Goal: Task Accomplishment & Management: Manage account settings

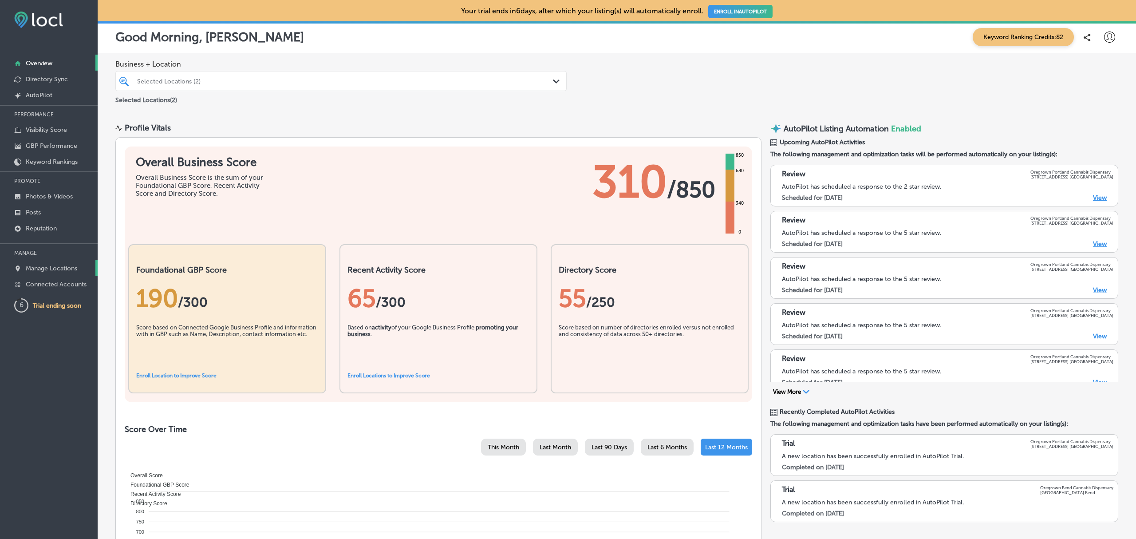
click at [67, 266] on p "Manage Locations" at bounding box center [51, 268] width 51 height 8
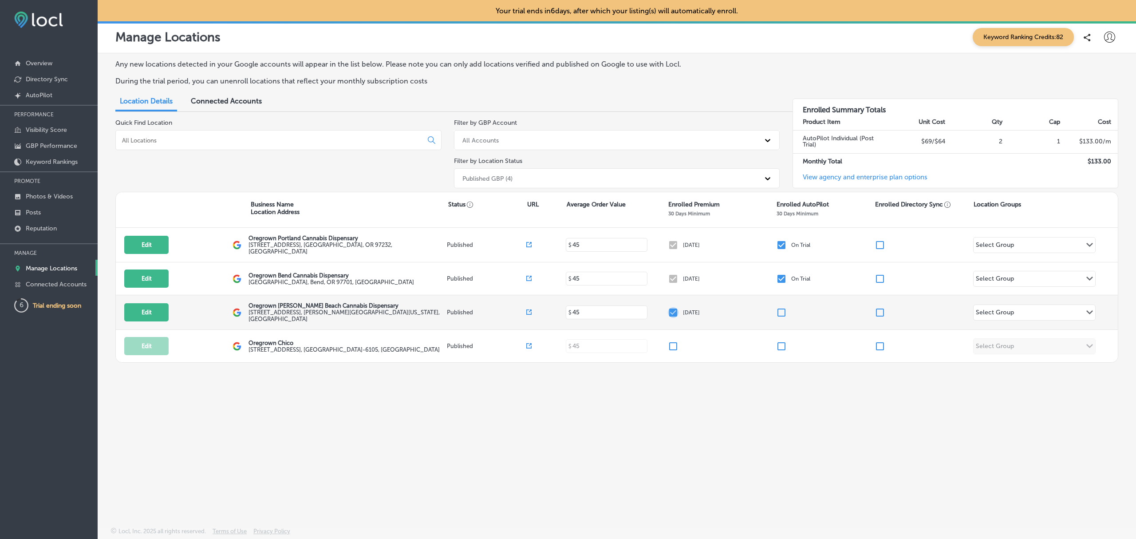
click at [674, 314] on input "checkbox" at bounding box center [673, 312] width 11 height 11
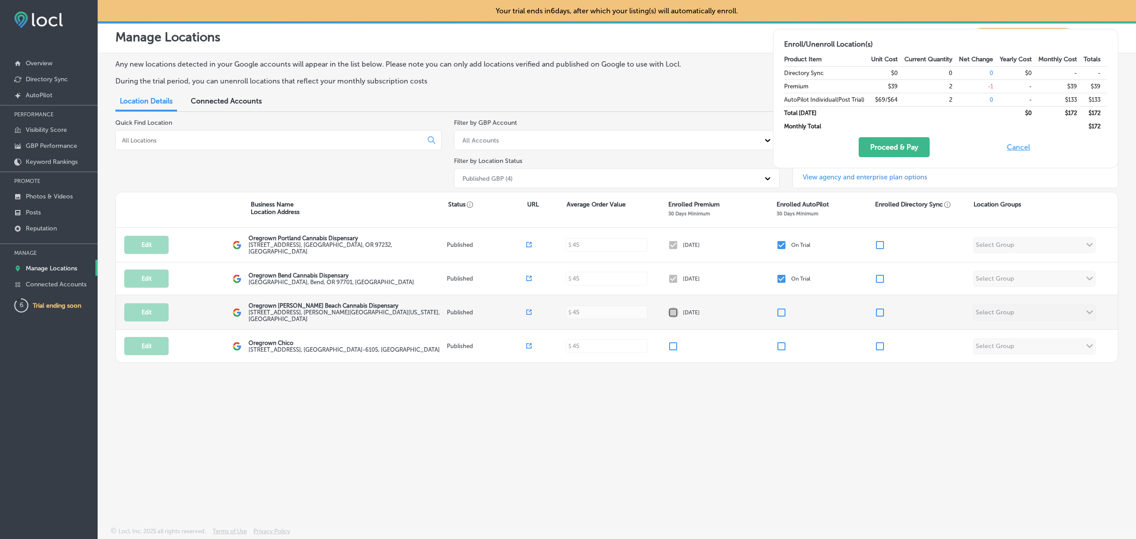
click at [674, 314] on input "checkbox" at bounding box center [673, 312] width 11 height 11
checkbox input "true"
click at [753, 409] on div "Any new locations detected in your Google accounts will appear in the list belo…" at bounding box center [617, 269] width 1038 height 432
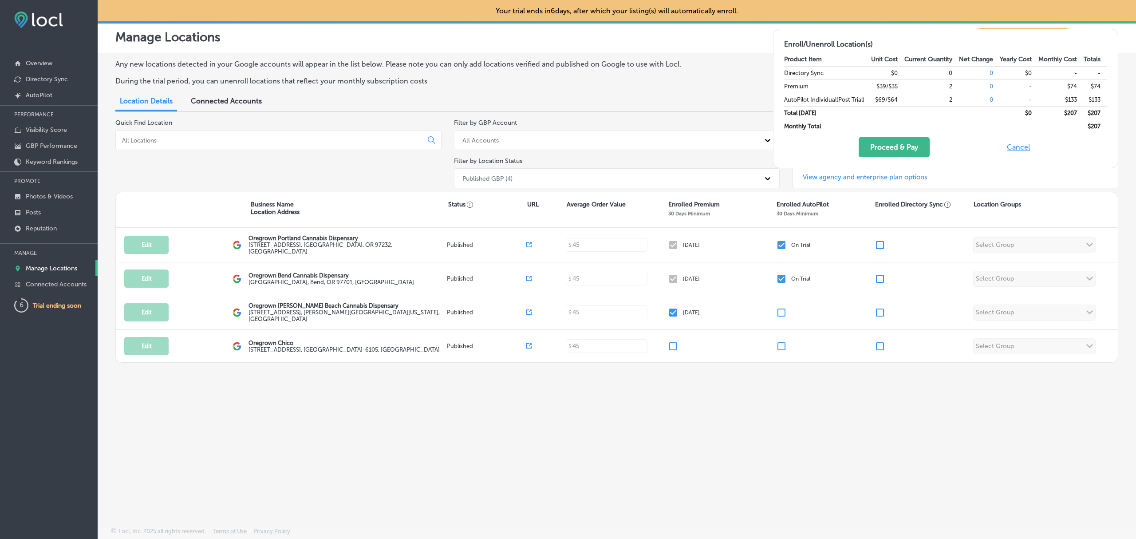
click at [753, 409] on div "Any new locations detected in your Google accounts will appear in the list belo…" at bounding box center [617, 269] width 1038 height 432
click at [1006, 146] on button "Cancel" at bounding box center [1018, 147] width 28 height 20
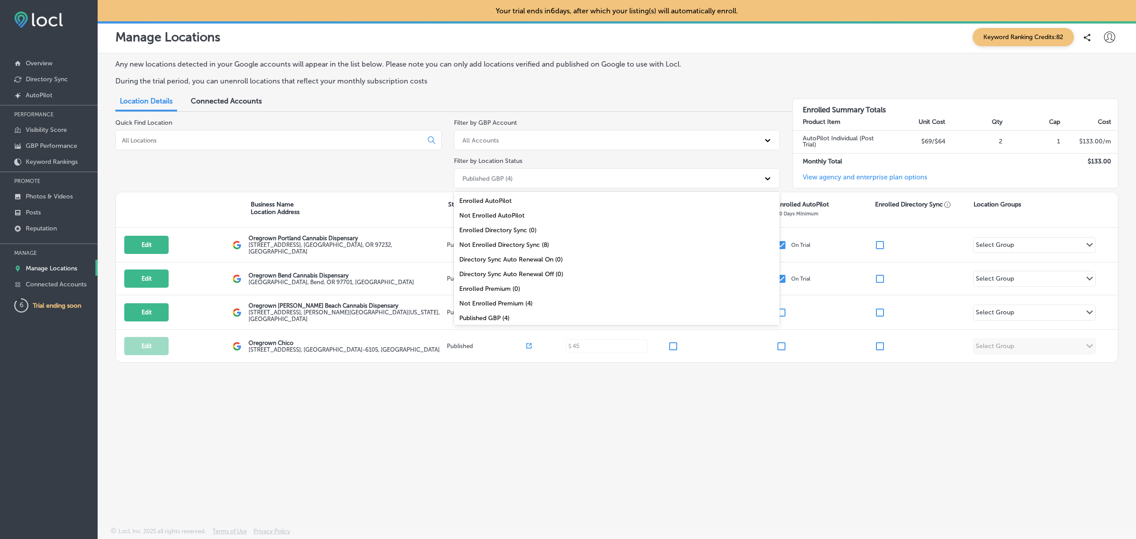
click at [562, 177] on div "Published GBP (4)" at bounding box center [609, 178] width 302 height 15
click at [520, 315] on div "All Locations (8)" at bounding box center [617, 315] width 326 height 15
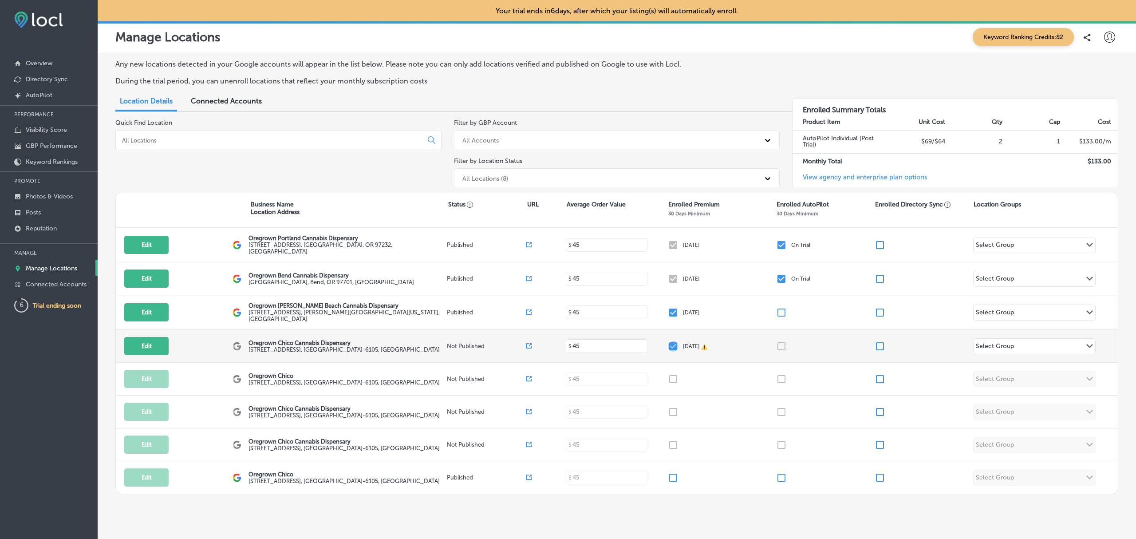
click at [668, 347] on input "checkbox" at bounding box center [673, 346] width 11 height 11
checkbox input "false"
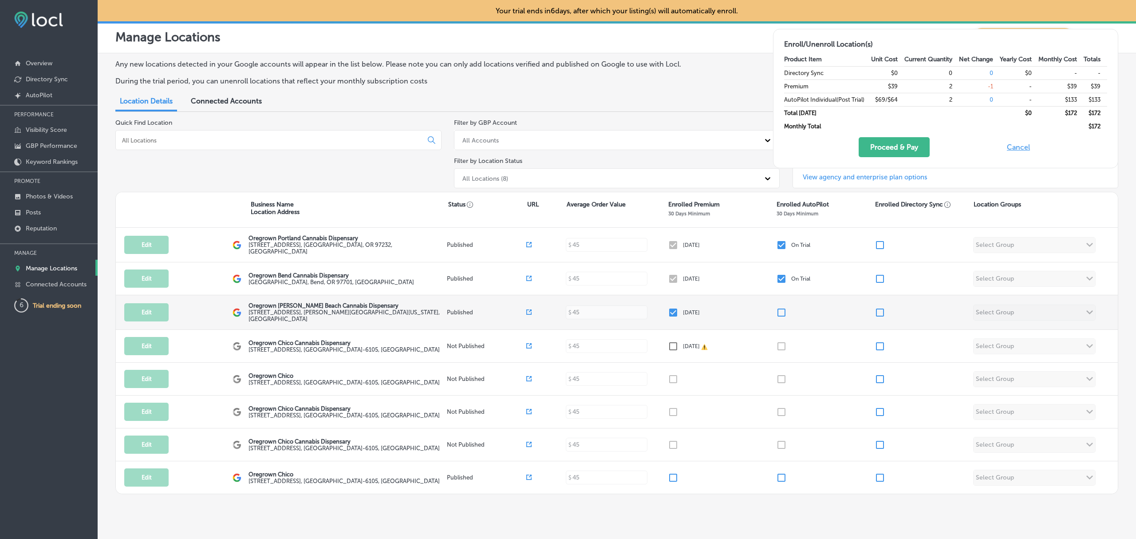
click at [669, 313] on input "checkbox" at bounding box center [673, 312] width 11 height 11
click at [668, 313] on input "checkbox" at bounding box center [673, 312] width 11 height 11
checkbox input "true"
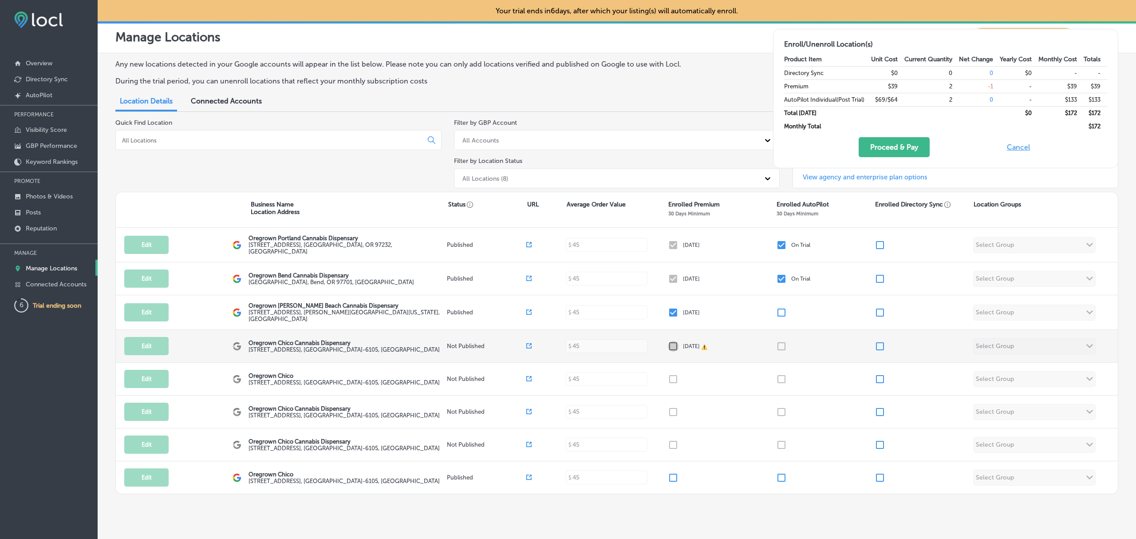
click at [668, 346] on input "checkbox" at bounding box center [673, 346] width 11 height 11
checkbox input "false"
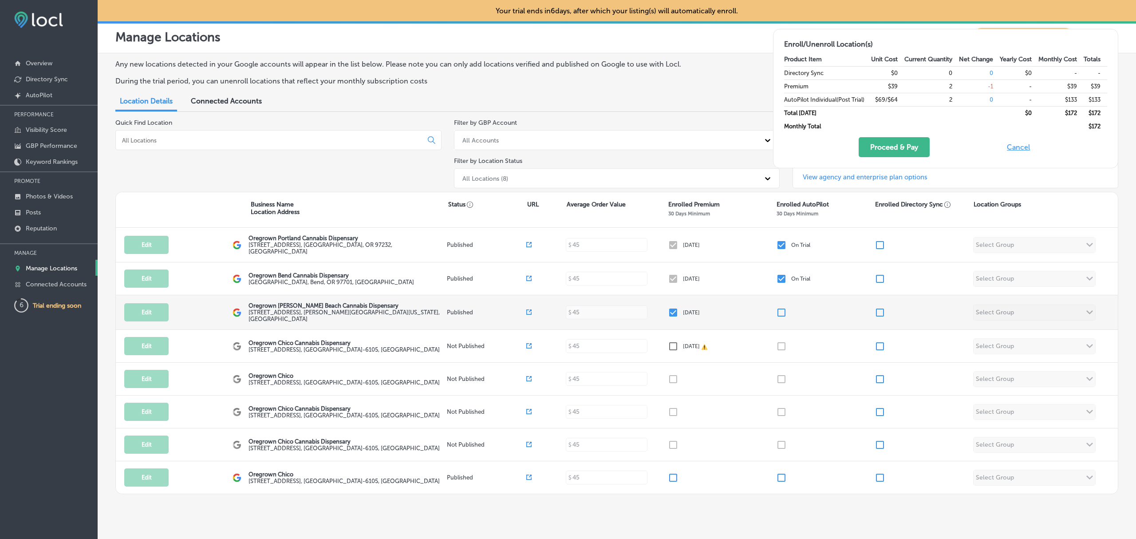
click at [668, 313] on input "checkbox" at bounding box center [673, 312] width 11 height 11
click at [1012, 150] on button "Cancel" at bounding box center [1018, 147] width 28 height 20
checkbox input "true"
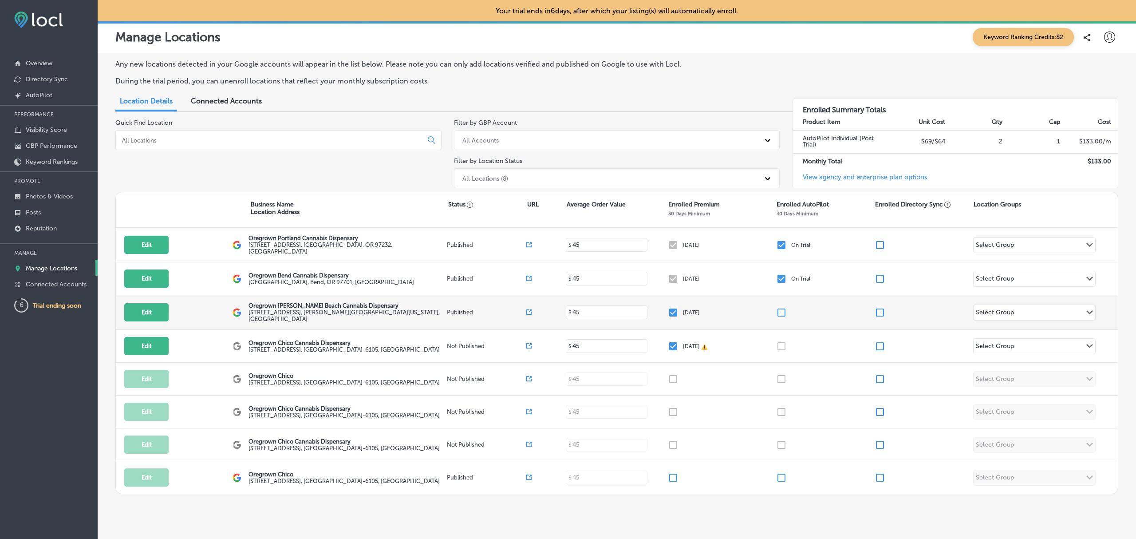
click at [668, 315] on input "checkbox" at bounding box center [673, 312] width 11 height 11
checkbox input "false"
